Goal: Communication & Community: Answer question/provide support

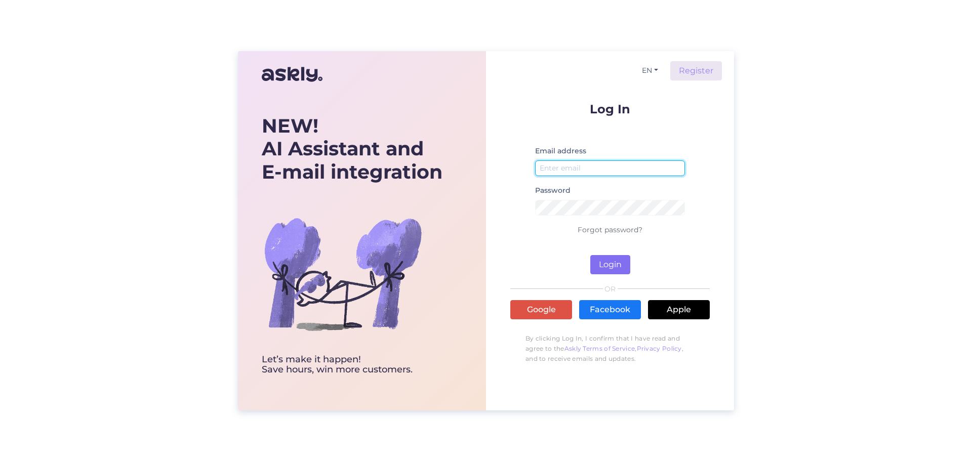
type input "[EMAIL_ADDRESS][DOMAIN_NAME]"
click at [598, 262] on button "Login" at bounding box center [610, 264] width 40 height 19
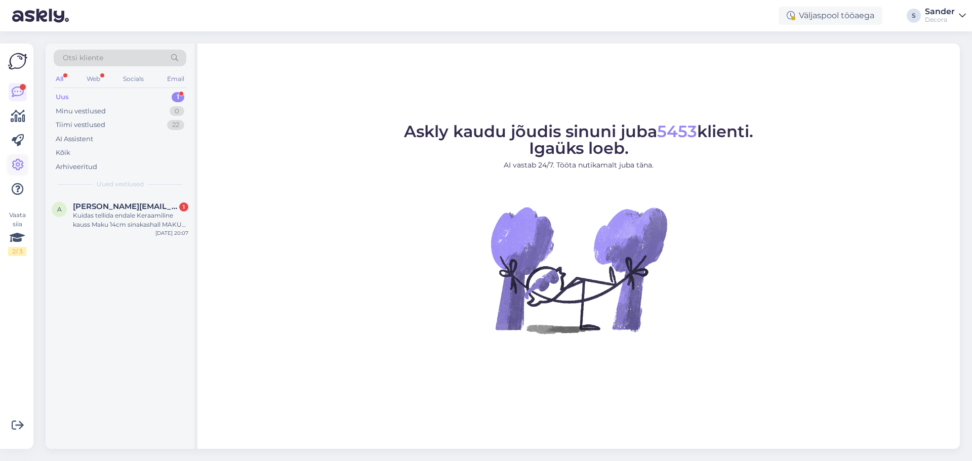
click at [19, 164] on icon at bounding box center [18, 165] width 12 height 12
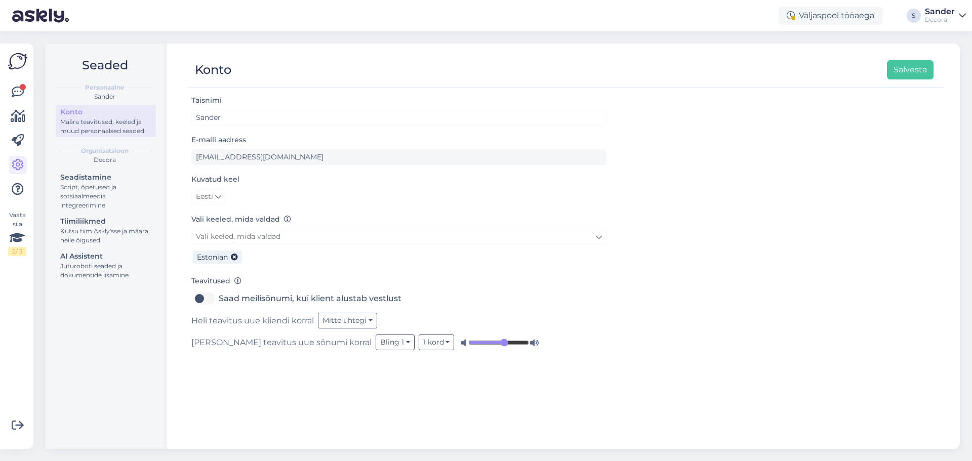
click at [219, 301] on label "Saad meilisõnumi, kui klient alustab vestlust" at bounding box center [310, 299] width 183 height 16
click at [201, 301] on input "Saad meilisõnumi, kui klient alustab vestlust" at bounding box center [203, 299] width 25 height 16
checkbox input "true"
click at [21, 90] on icon at bounding box center [18, 92] width 12 height 12
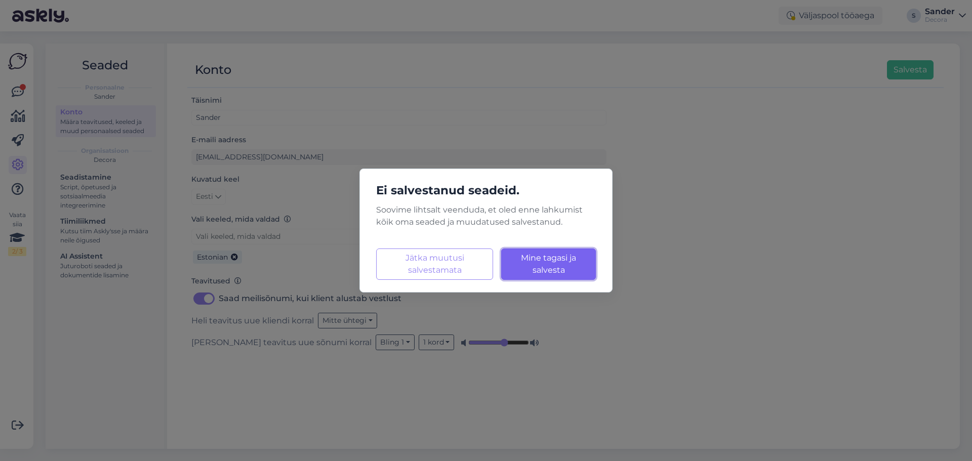
click at [552, 271] on span "Mine tagasi ja salvesta" at bounding box center [548, 264] width 55 height 22
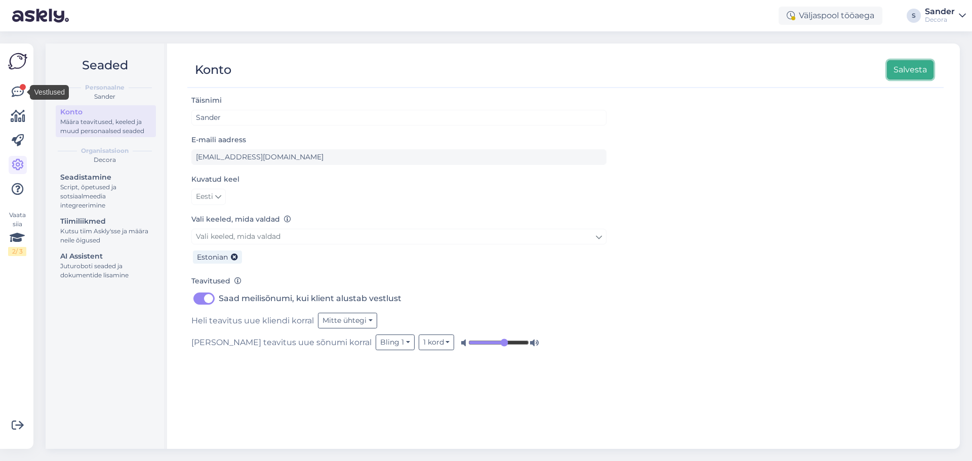
click at [910, 69] on button "Salvesta" at bounding box center [910, 69] width 47 height 19
click at [25, 94] on link at bounding box center [18, 92] width 18 height 18
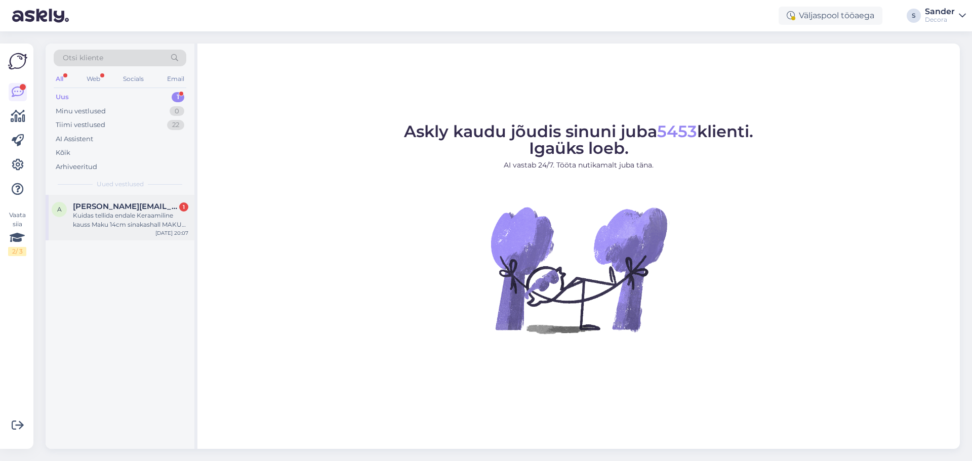
click at [112, 232] on div "a [PERSON_NAME][EMAIL_ADDRESS][DOMAIN_NAME] 1 Kuidas tellida endale Keraamiline…" at bounding box center [120, 218] width 149 height 46
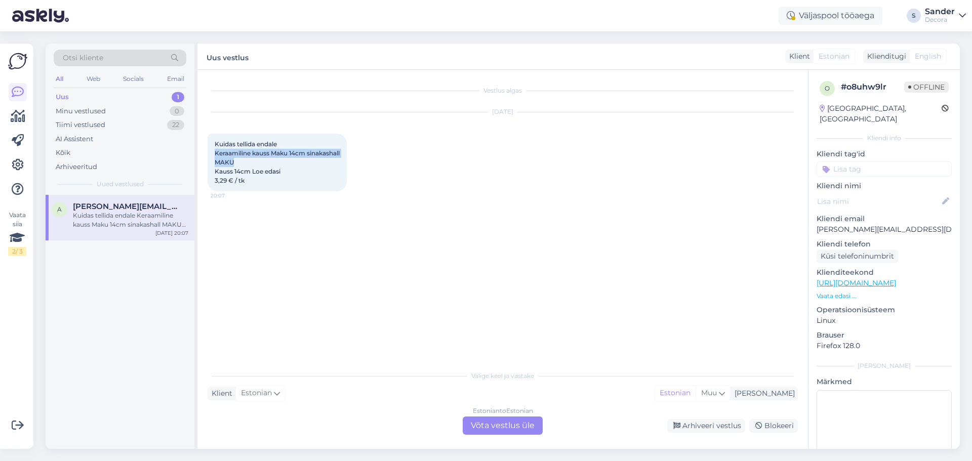
drag, startPoint x: 215, startPoint y: 154, endPoint x: 278, endPoint y: 160, distance: 63.0
click at [278, 160] on div "Kuidas tellida endale Keraamiline [PERSON_NAME] Maku 14cm sinakashall MAKU [PER…" at bounding box center [277, 163] width 139 height 58
copy span "Keraamiline [PERSON_NAME] Maku 14cm sinakashall MAKU"
click at [400, 216] on div "Vestlus algas [DATE] Kuidas tellida endale Keraamiline [PERSON_NAME] Maku 14cm …" at bounding box center [508, 218] width 600 height 276
click at [844, 292] on p "Vaata edasi ..." at bounding box center [884, 296] width 135 height 9
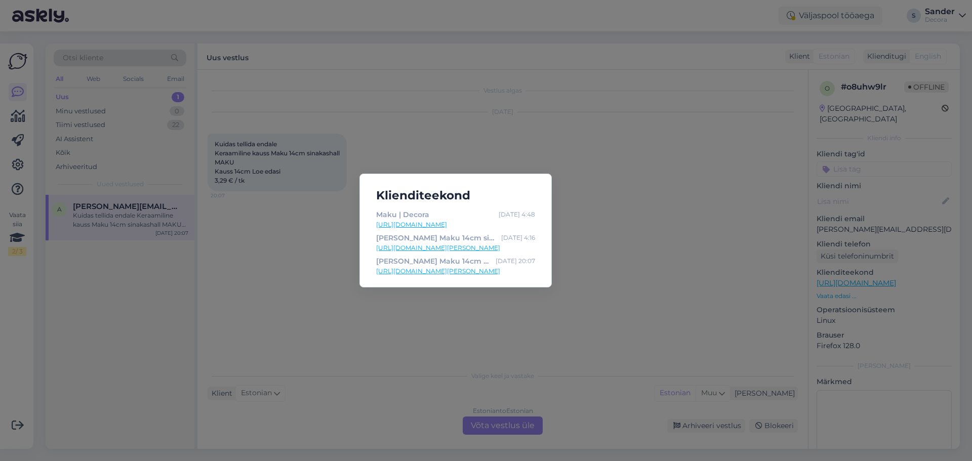
click at [648, 260] on div "Klienditeekond Maku | Decora [DATE] 4:48 [URL][DOMAIN_NAME] [PERSON_NAME] Maku …" at bounding box center [486, 230] width 972 height 461
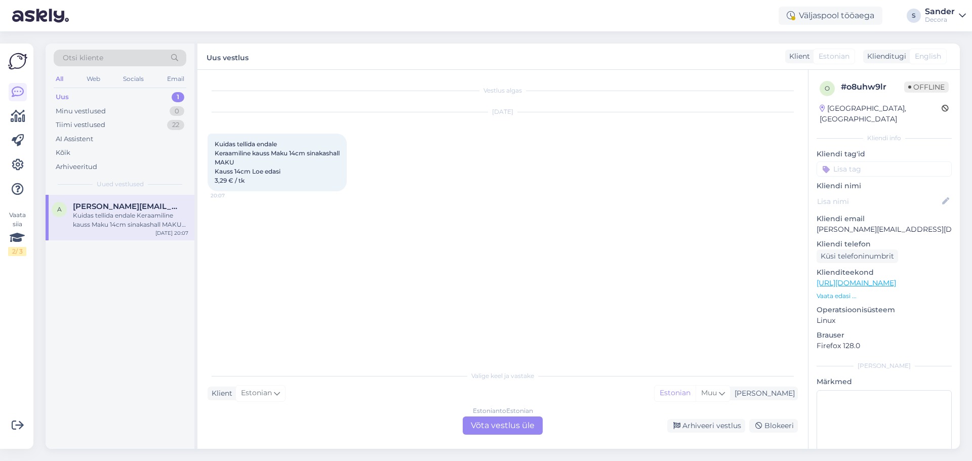
click at [510, 428] on div "Estonian to Estonian Võta vestlus üle" at bounding box center [503, 426] width 80 height 18
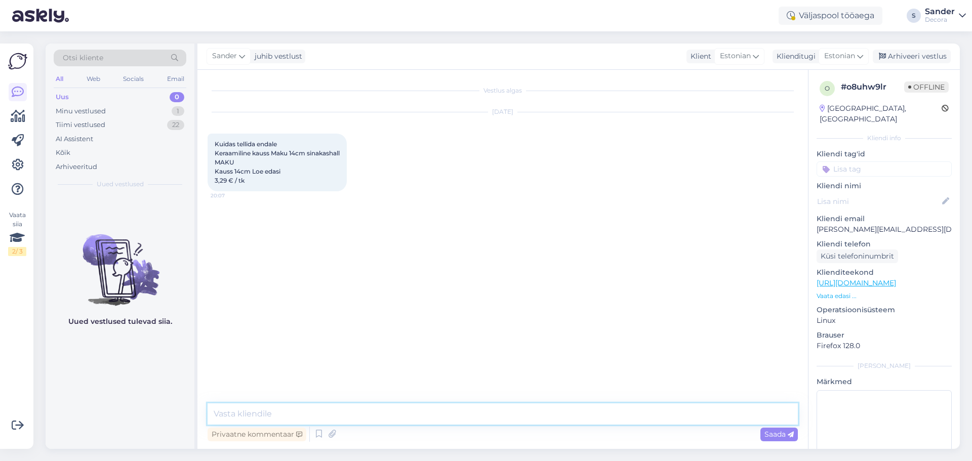
click at [446, 414] on textarea at bounding box center [503, 414] width 590 height 21
type textarea "Tere. Saate lisada need tooted omale ostukorvi. Neid on saadaval ainult 3tk"
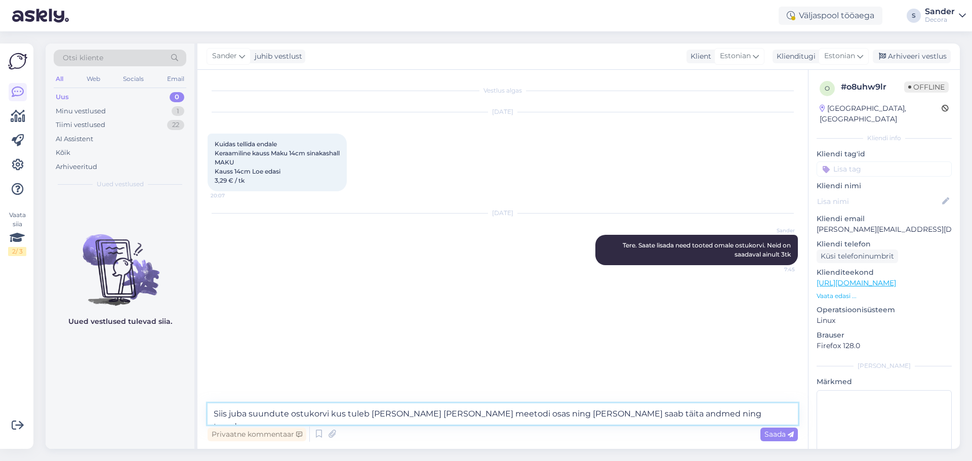
type textarea "Siis juba suundute ostukorvi kus tuleb [PERSON_NAME] [PERSON_NAME] meetodi osas…"
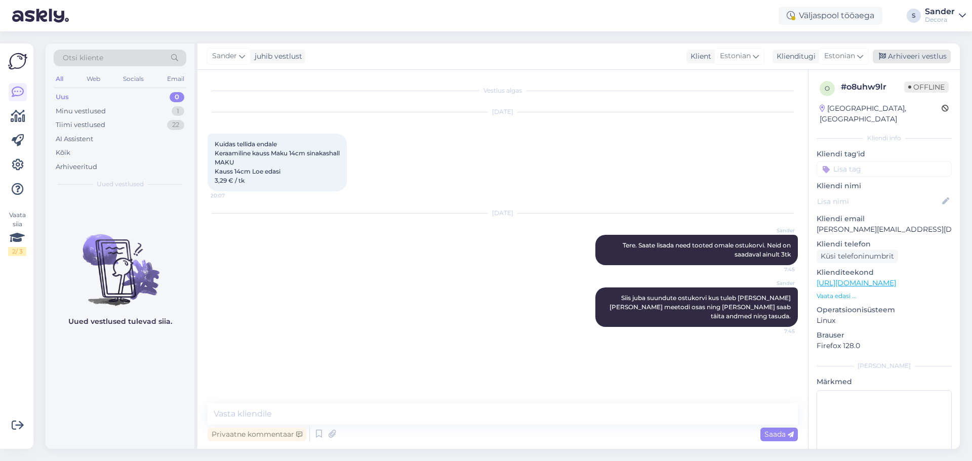
click at [934, 55] on div "Arhiveeri vestlus" at bounding box center [912, 57] width 78 height 14
